Goal: Navigation & Orientation: Find specific page/section

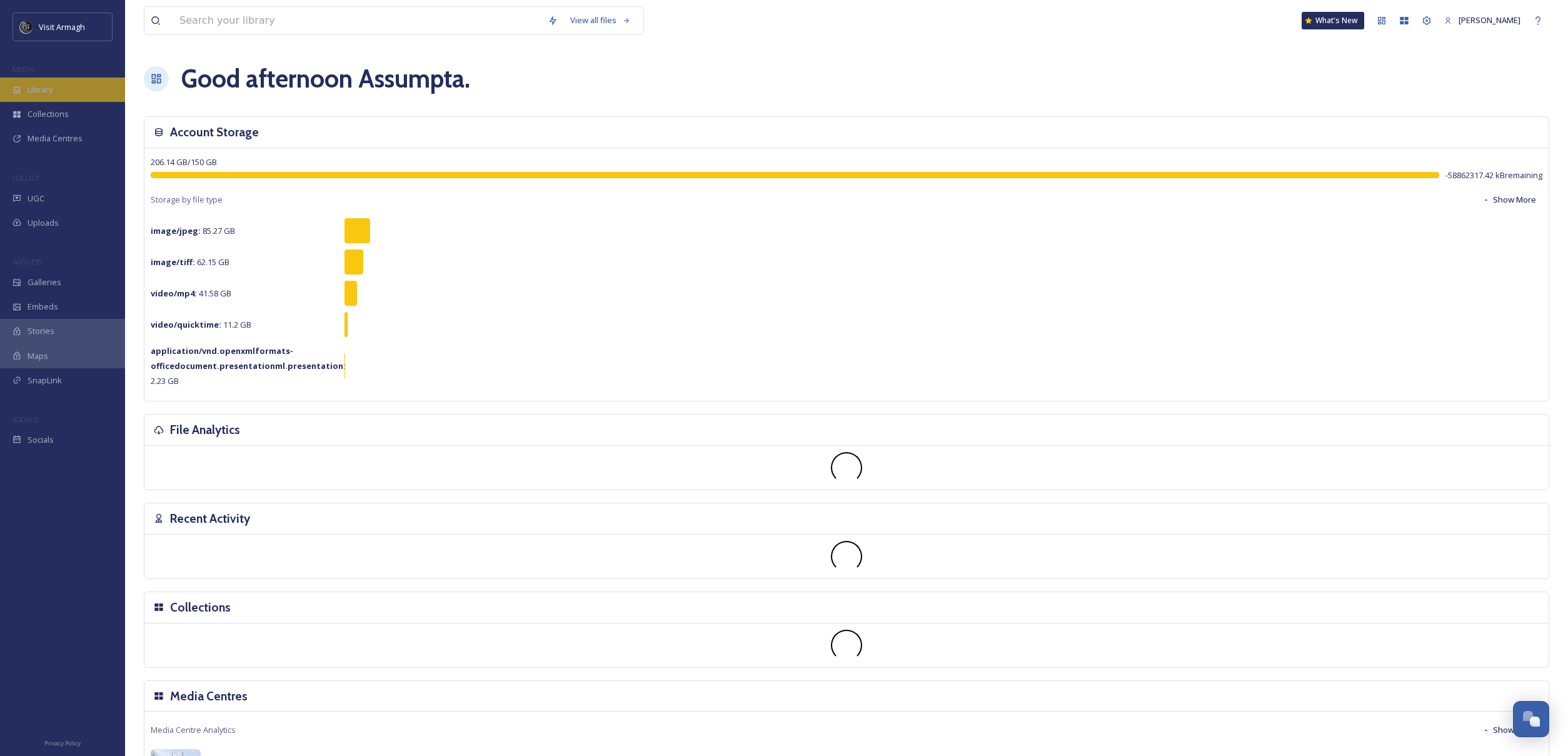
click at [66, 90] on div "Library" at bounding box center [62, 90] width 125 height 25
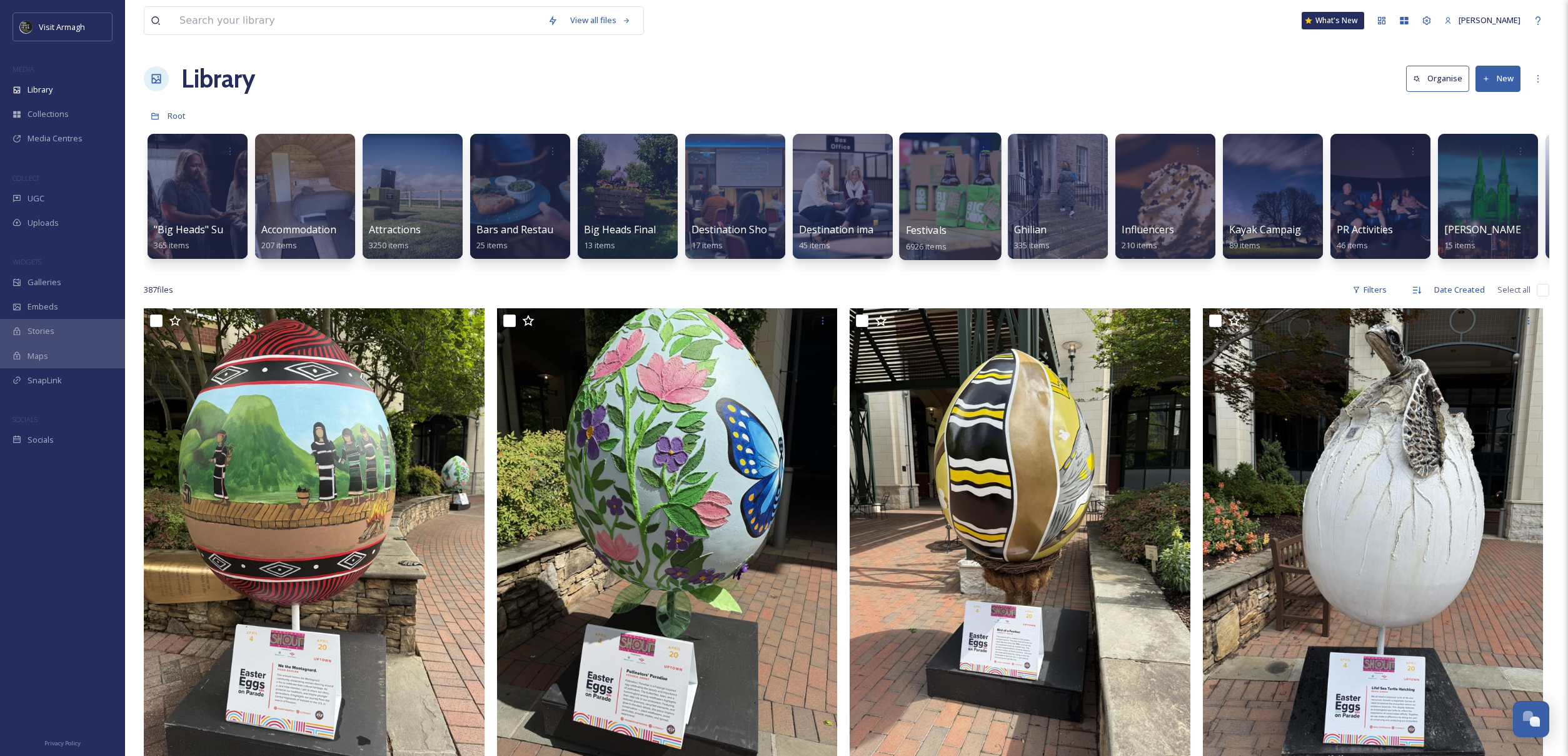
click at [963, 198] on div at bounding box center [950, 196] width 102 height 128
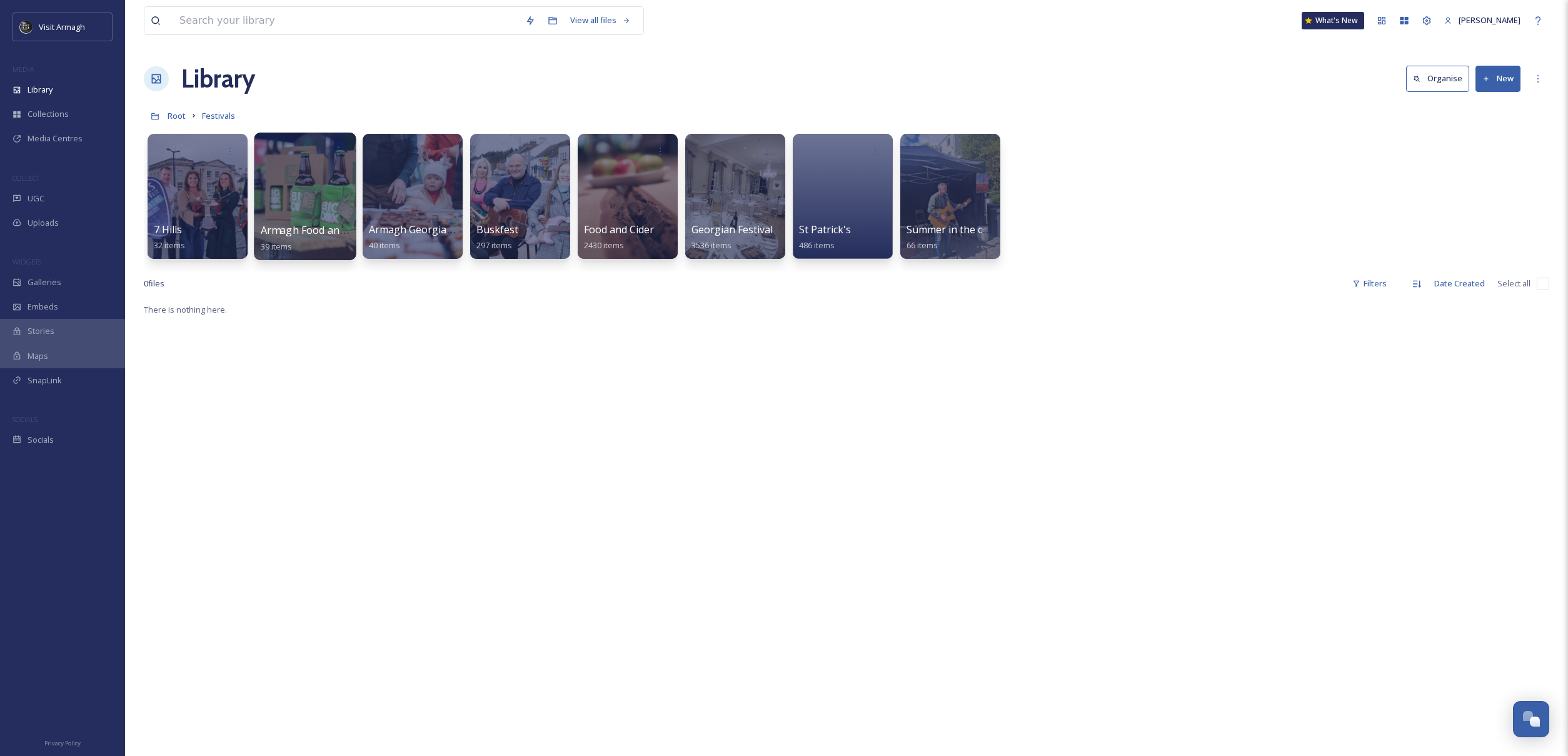
click at [313, 203] on div at bounding box center [305, 196] width 102 height 128
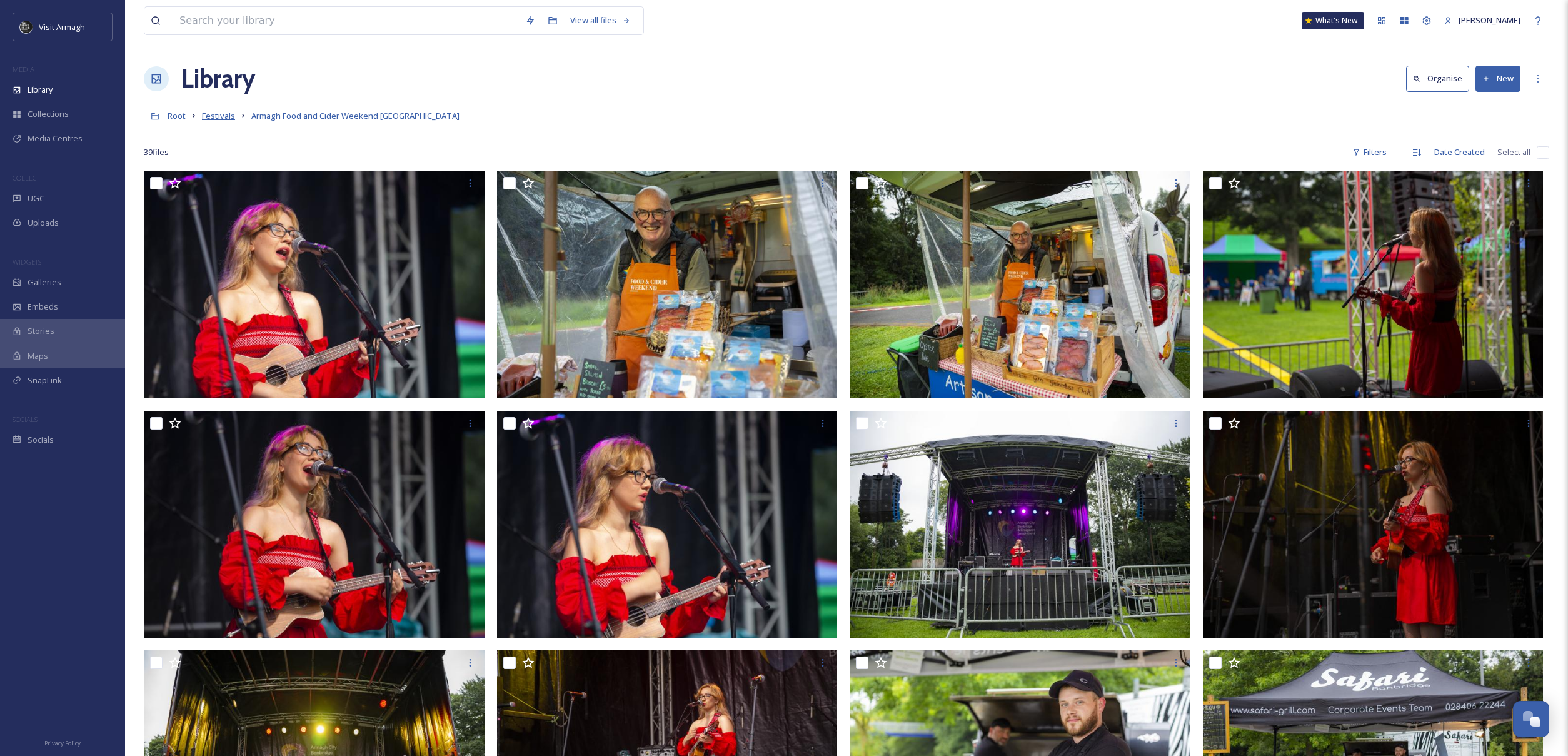
click at [225, 120] on span "Festivals" at bounding box center [218, 116] width 33 height 11
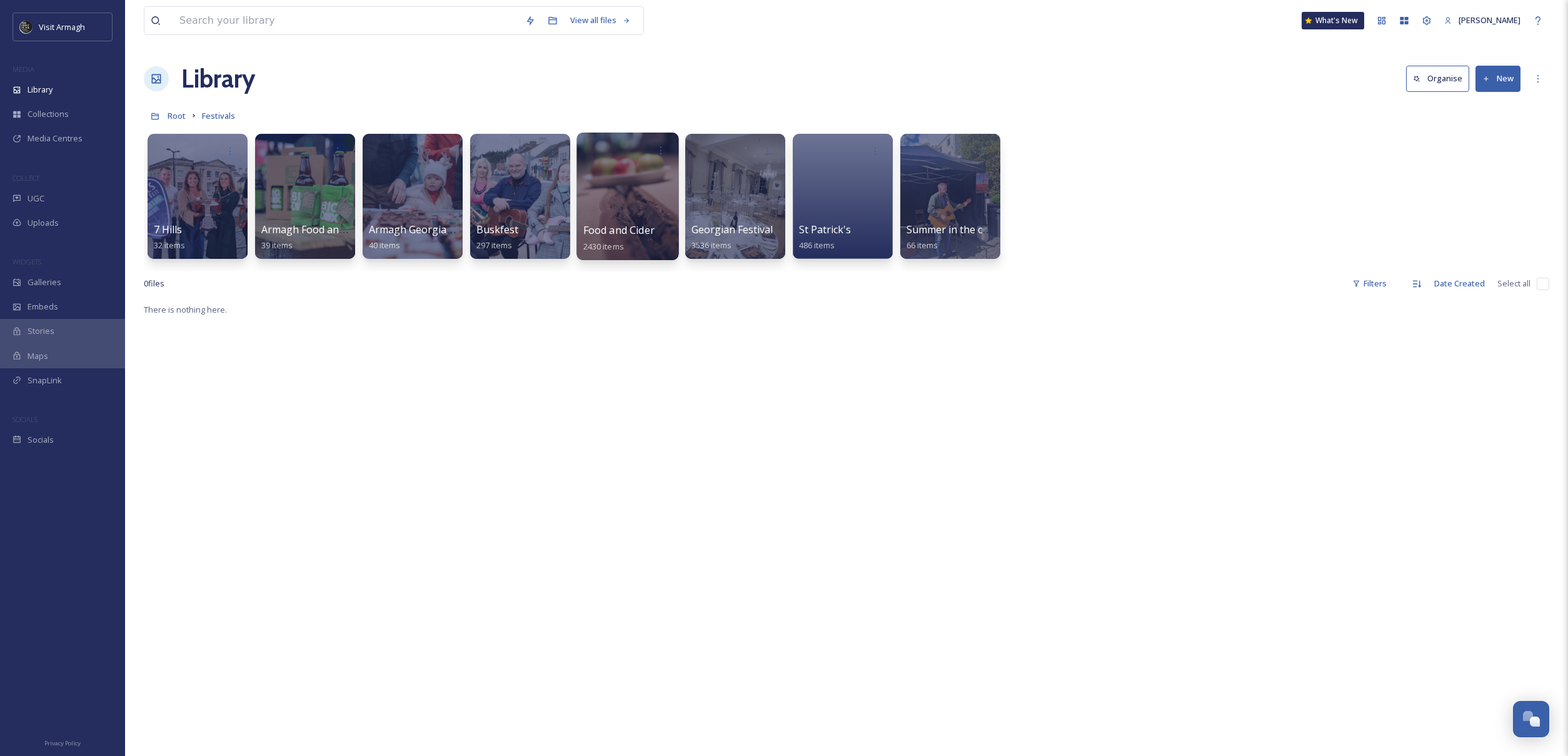
click at [619, 169] on div at bounding box center [627, 196] width 102 height 128
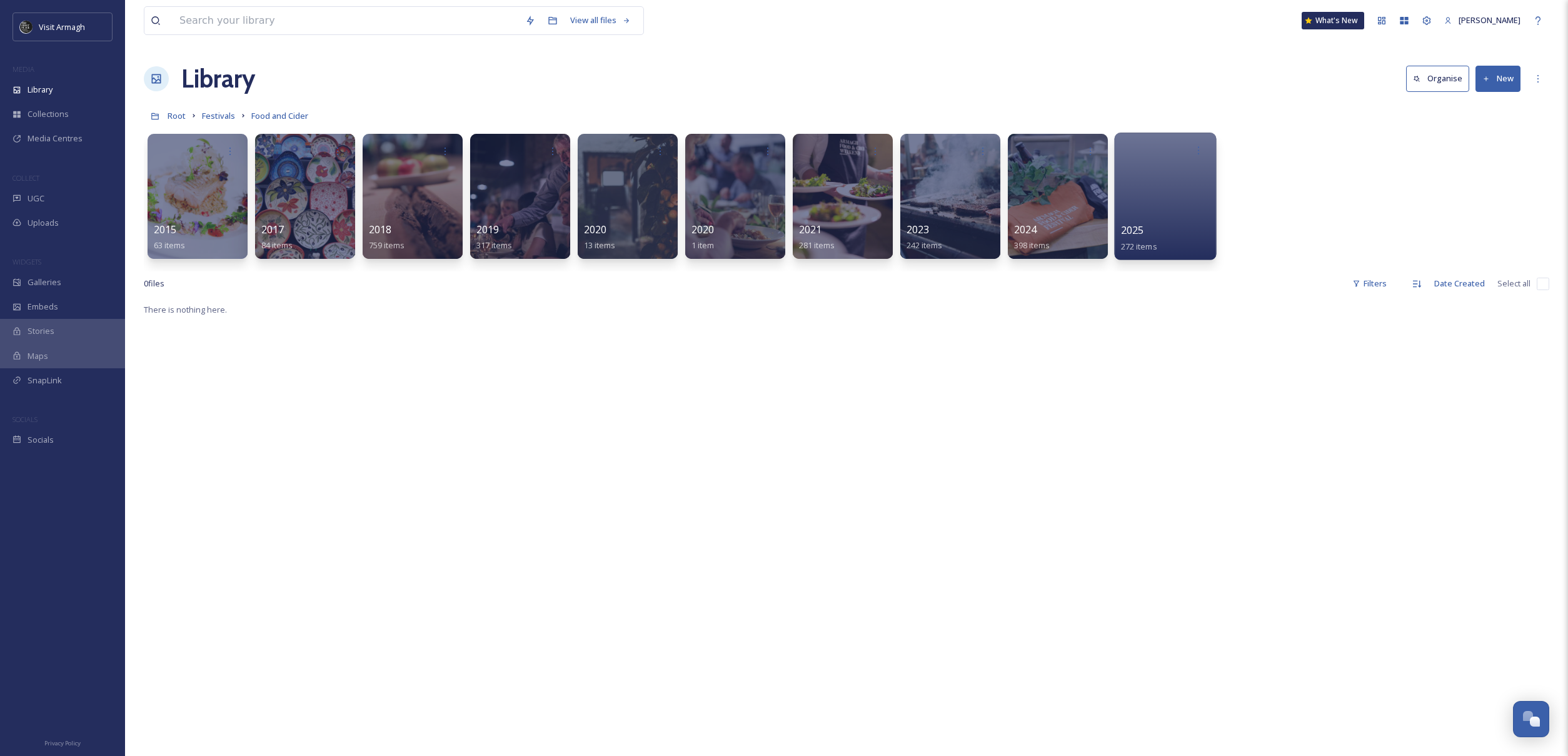
click at [1155, 193] on div at bounding box center [1165, 196] width 102 height 128
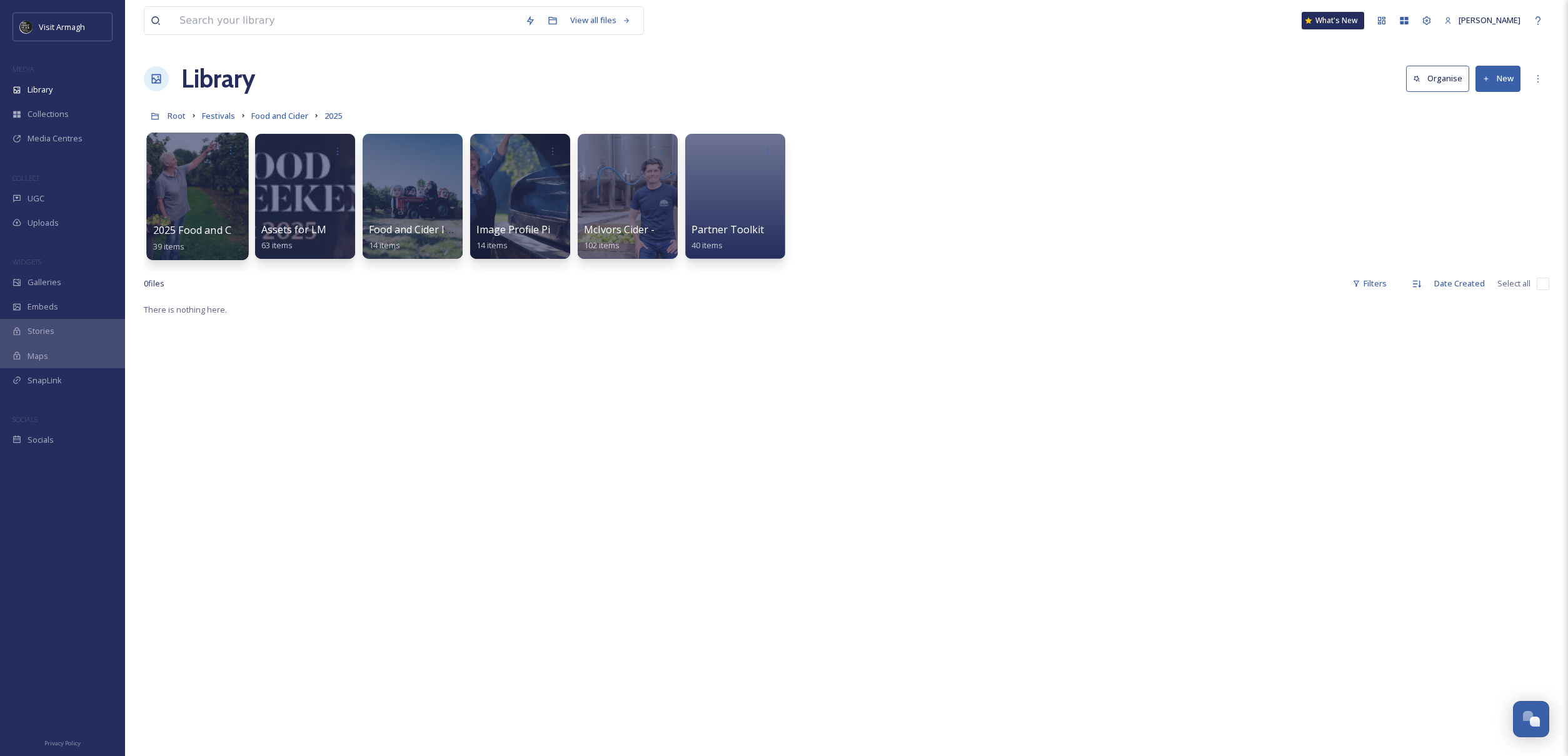
click at [206, 203] on div at bounding box center [197, 196] width 102 height 128
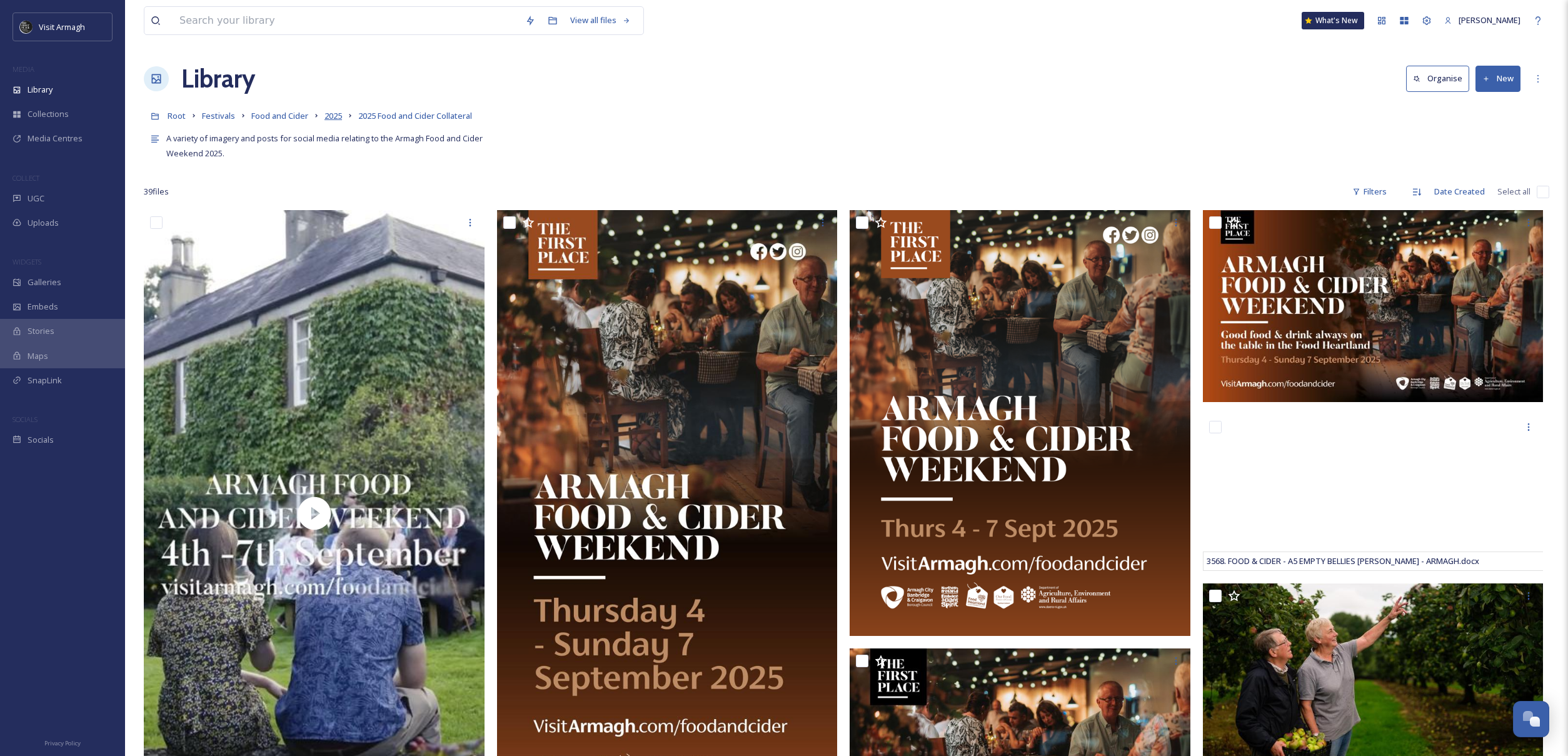
click at [330, 116] on span "2025" at bounding box center [333, 116] width 18 height 11
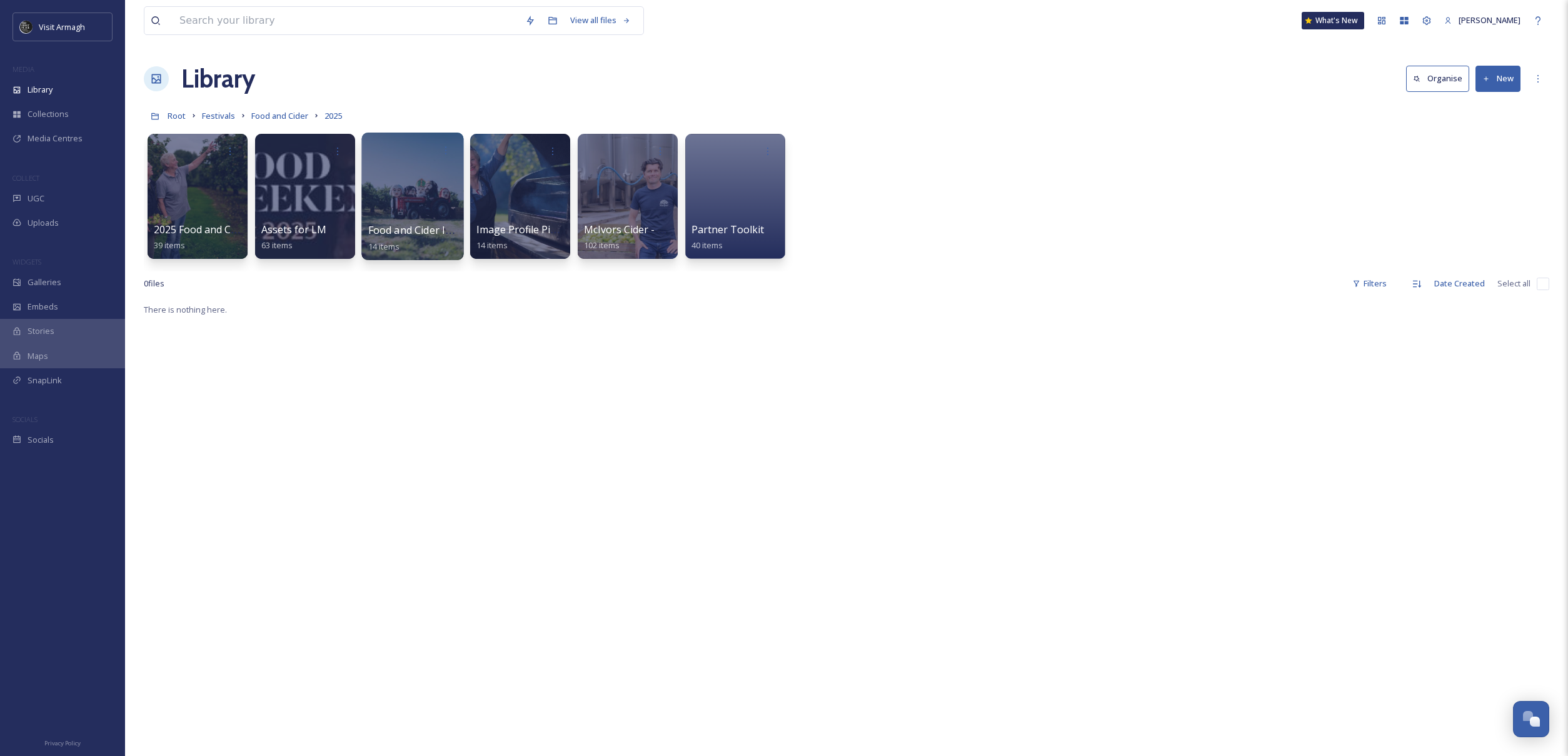
click at [416, 186] on div at bounding box center [412, 196] width 102 height 128
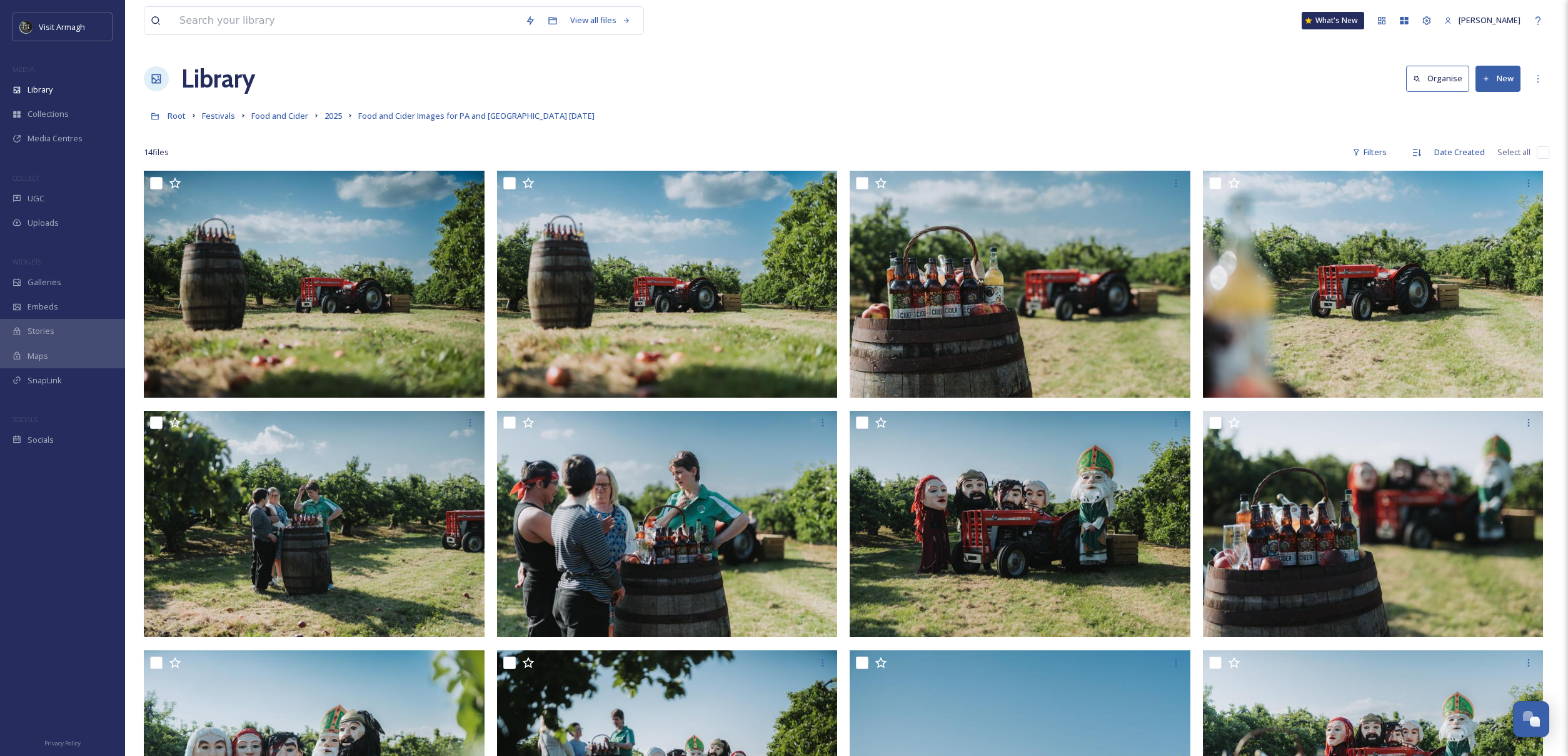
click at [337, 111] on link "2025" at bounding box center [333, 115] width 18 height 15
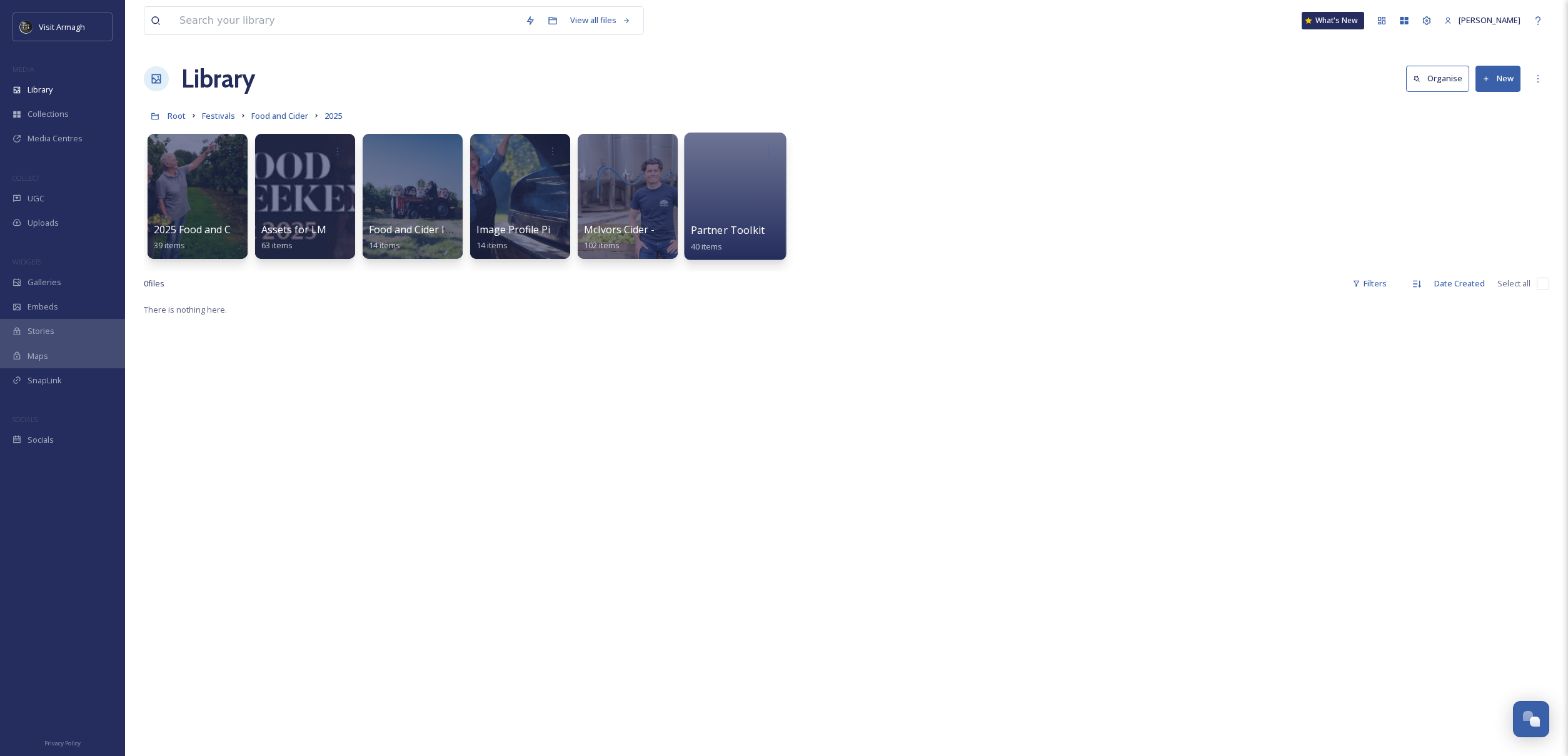
click at [703, 166] on div at bounding box center [735, 196] width 102 height 128
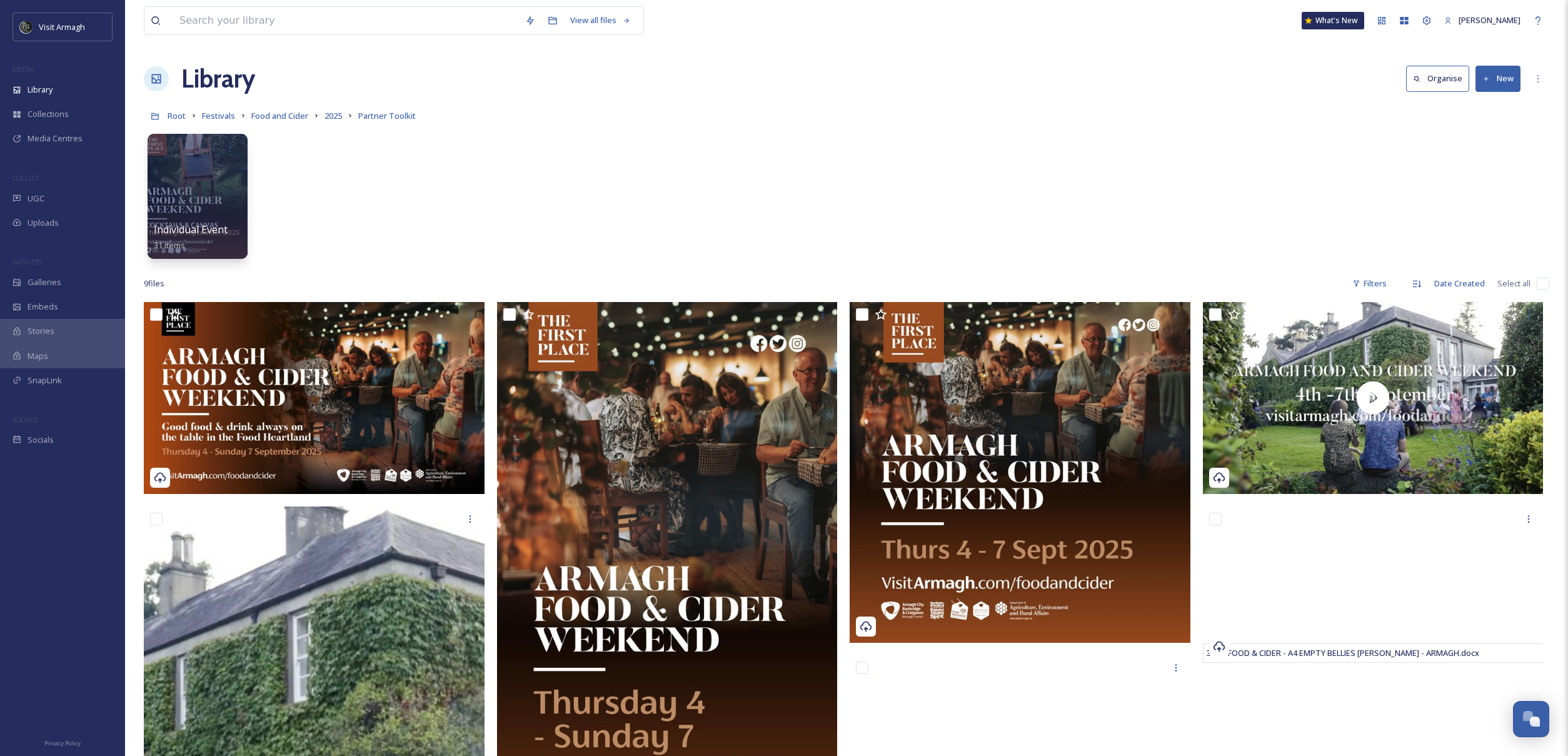
click at [343, 115] on div "Root Festivals Food and Cider 2025 Partner Toolkit" at bounding box center [847, 116] width 1406 height 24
click at [328, 111] on link "2025" at bounding box center [333, 115] width 18 height 15
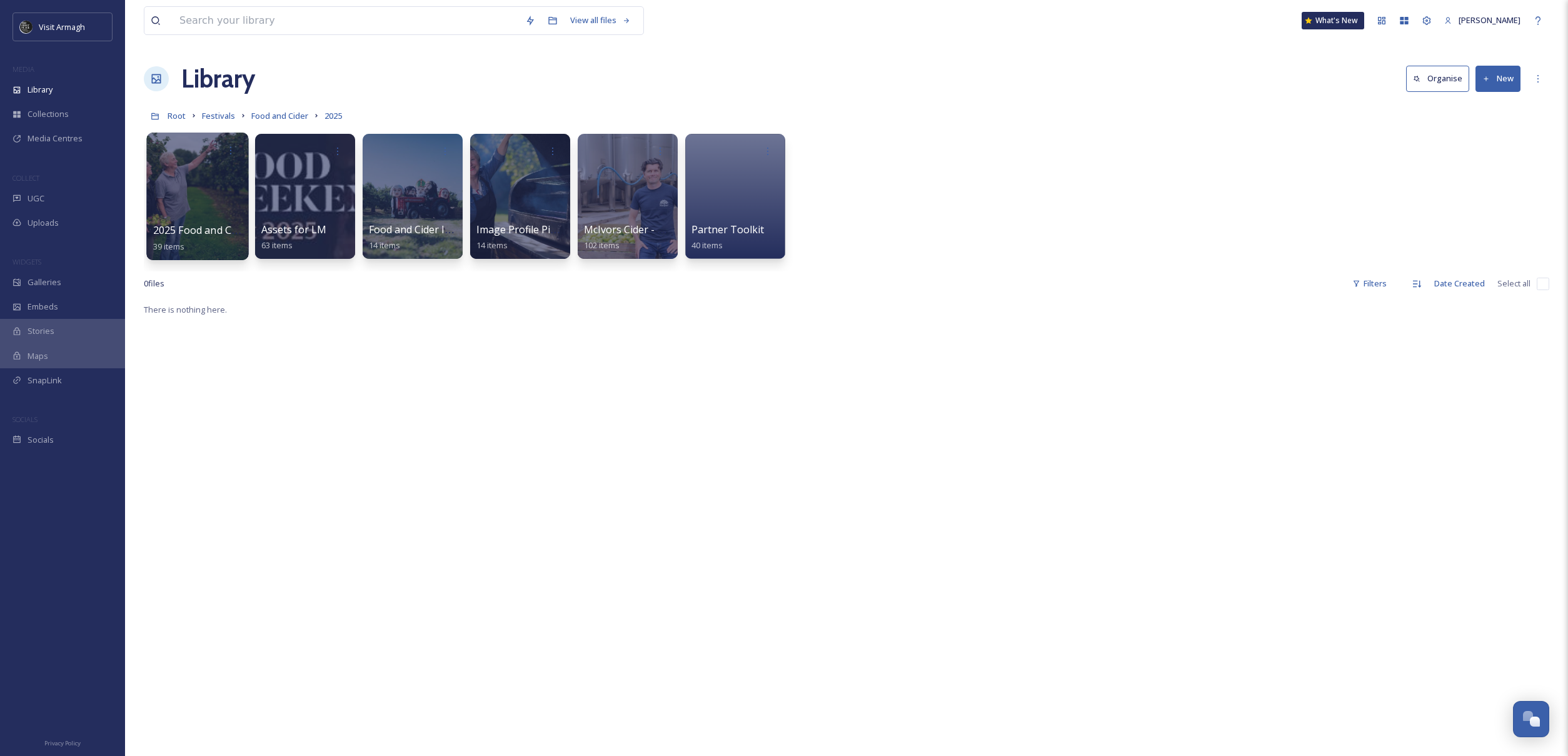
click at [217, 173] on div at bounding box center [197, 196] width 102 height 128
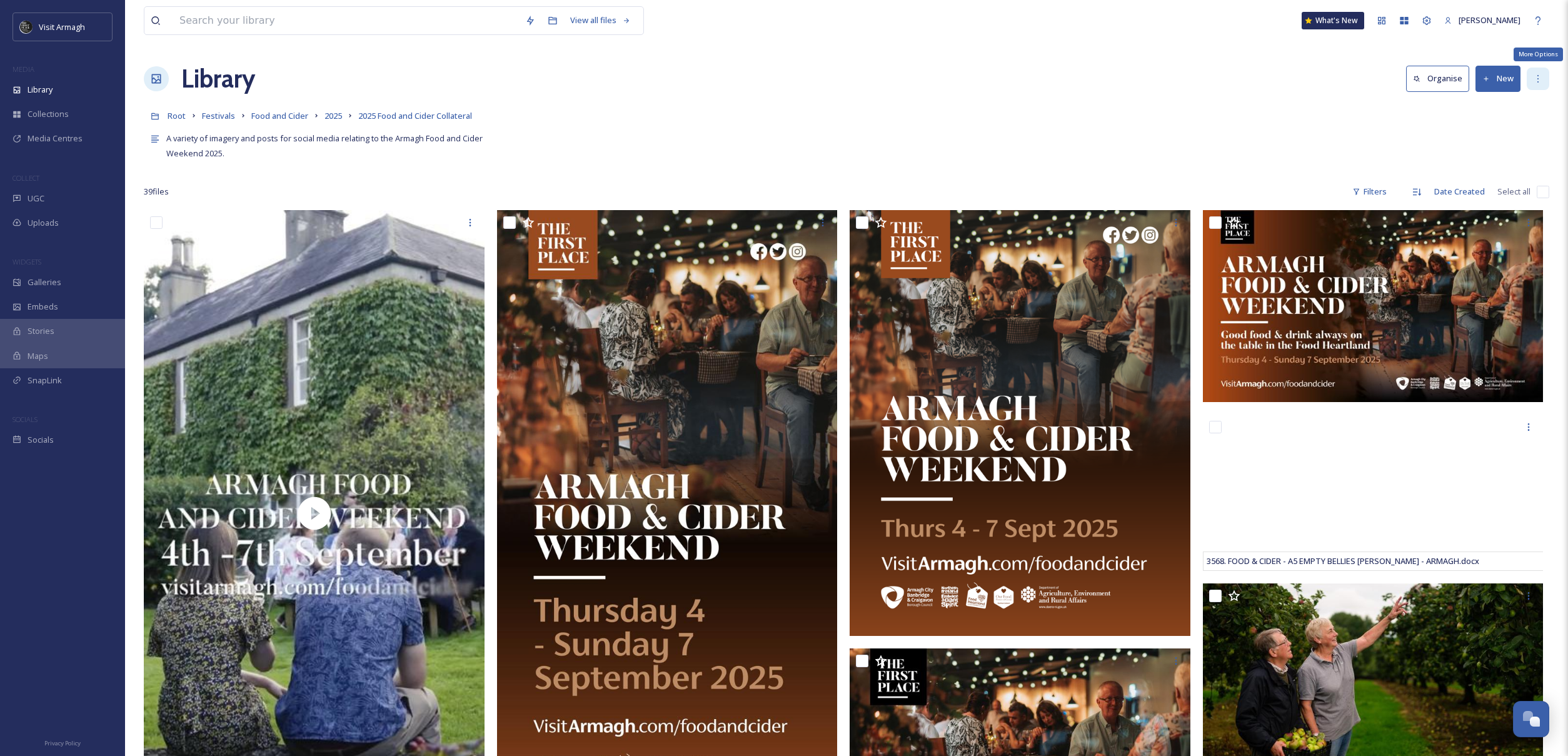
click at [1533, 81] on icon at bounding box center [1538, 79] width 10 height 10
click at [1471, 129] on span "Edit Folder" at bounding box center [1470, 130] width 40 height 12
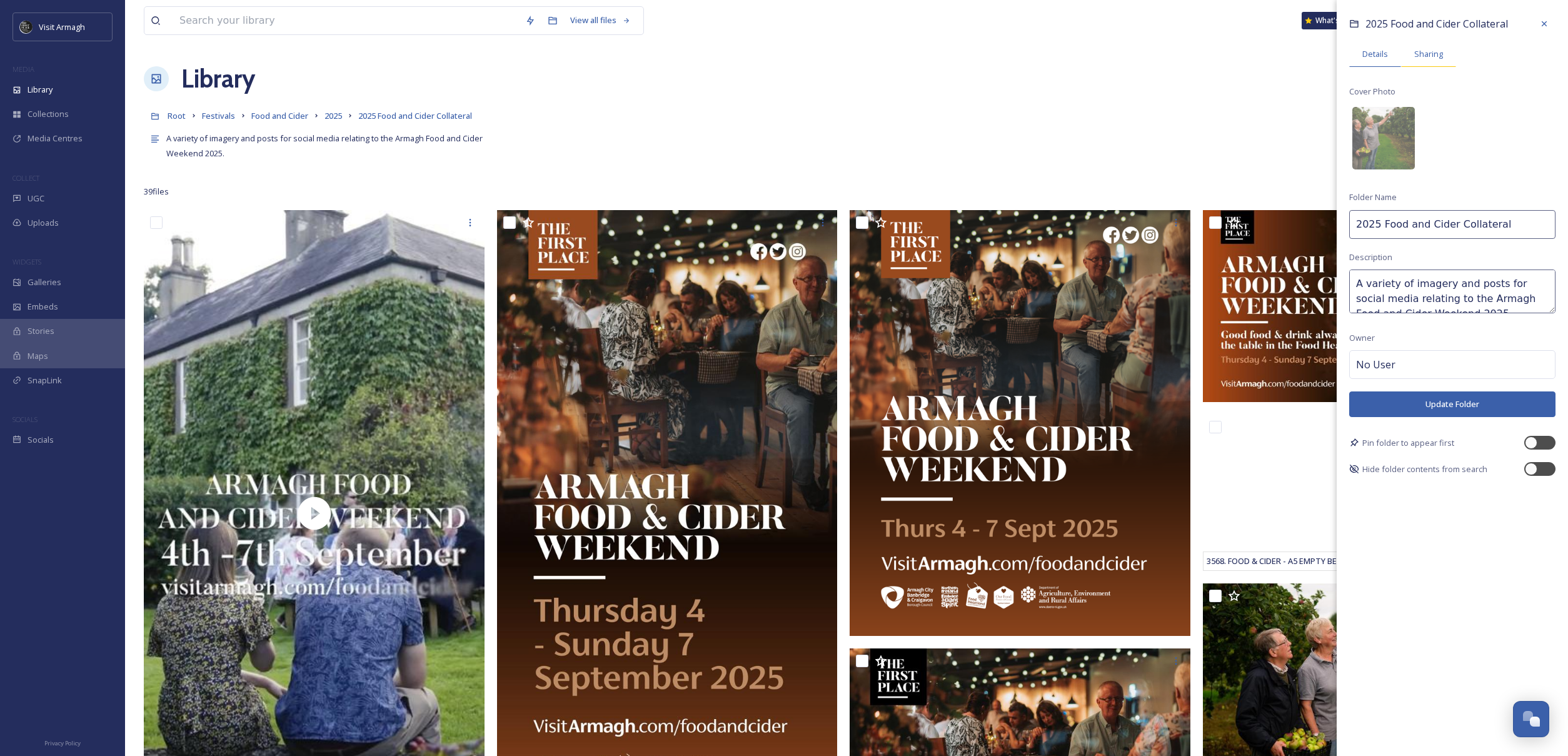
click at [1422, 58] on span "Sharing" at bounding box center [1428, 54] width 29 height 12
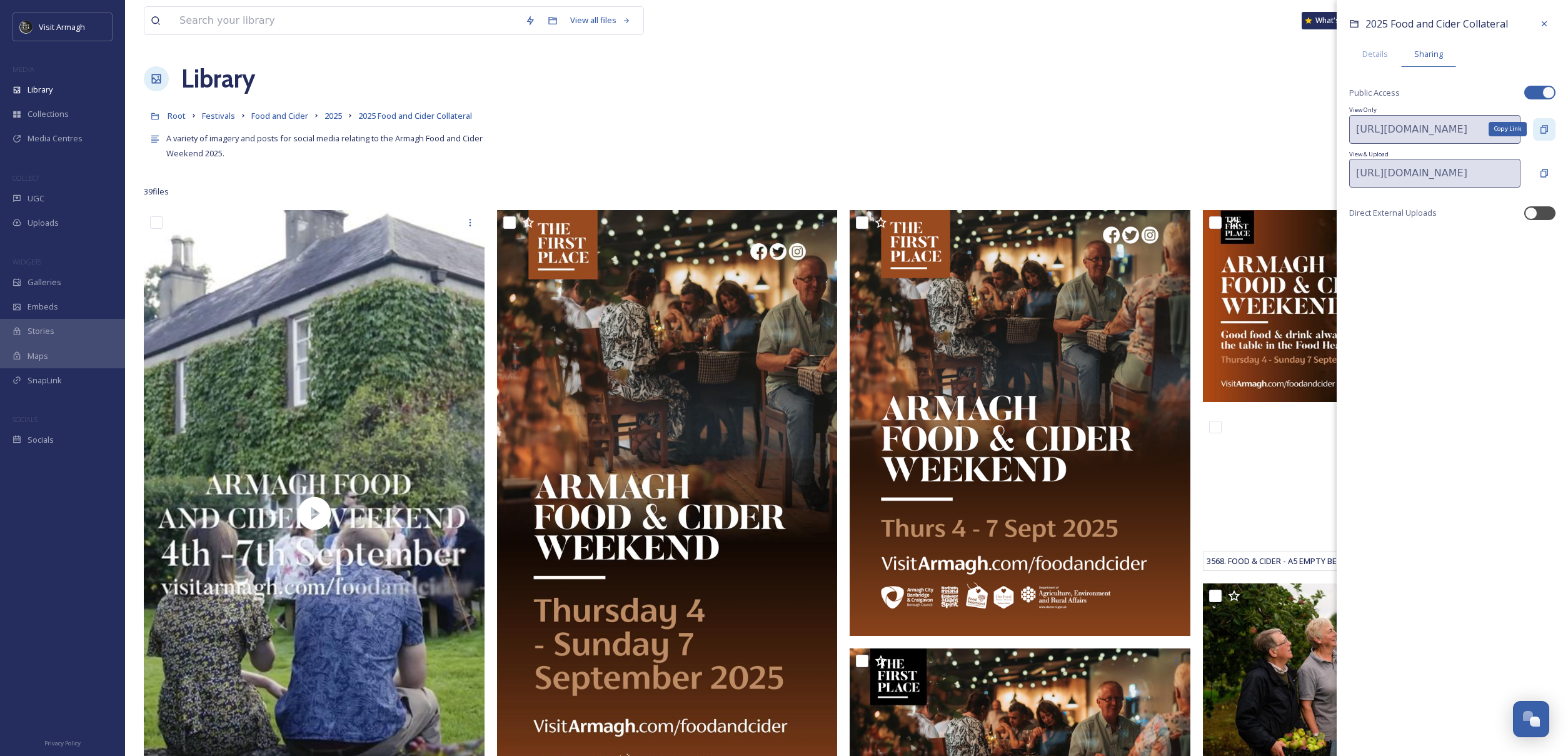
click at [1548, 128] on icon at bounding box center [1544, 129] width 10 height 10
